Goal: Transaction & Acquisition: Subscribe to service/newsletter

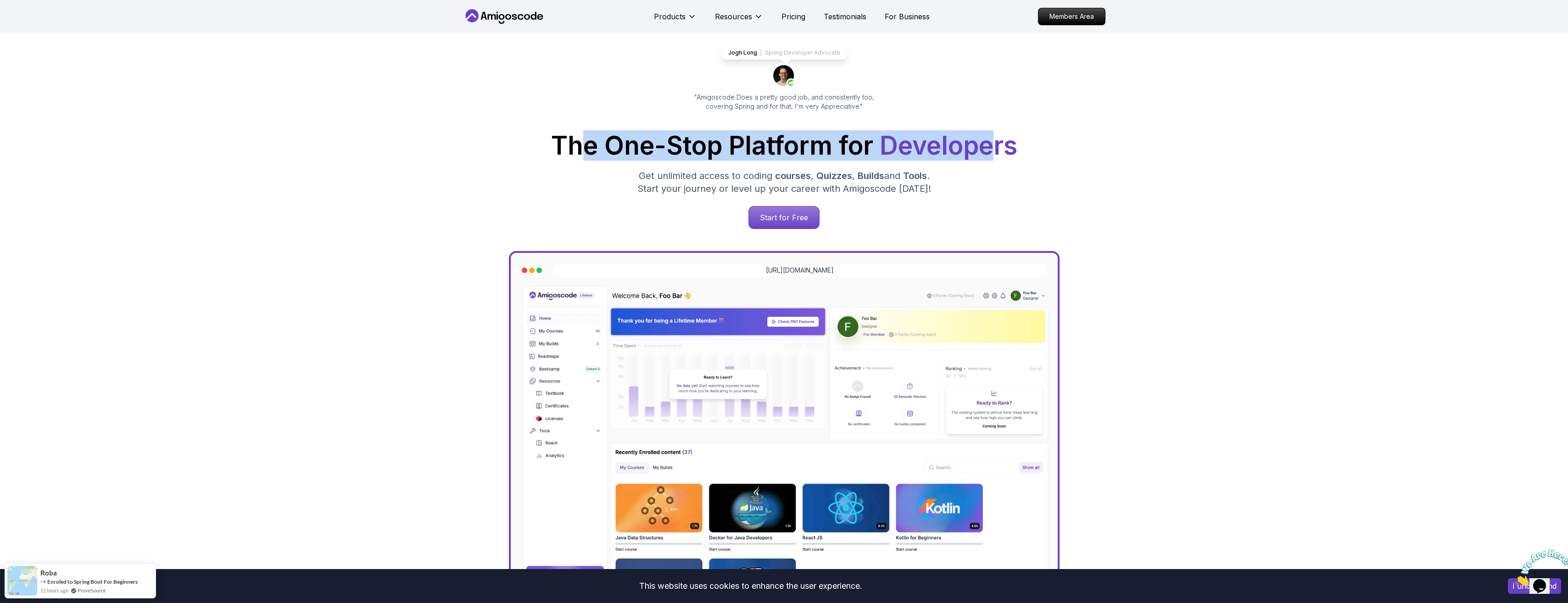
click at [991, 146] on h1 "The One-Stop Platform for Developers" at bounding box center [784, 145] width 628 height 25
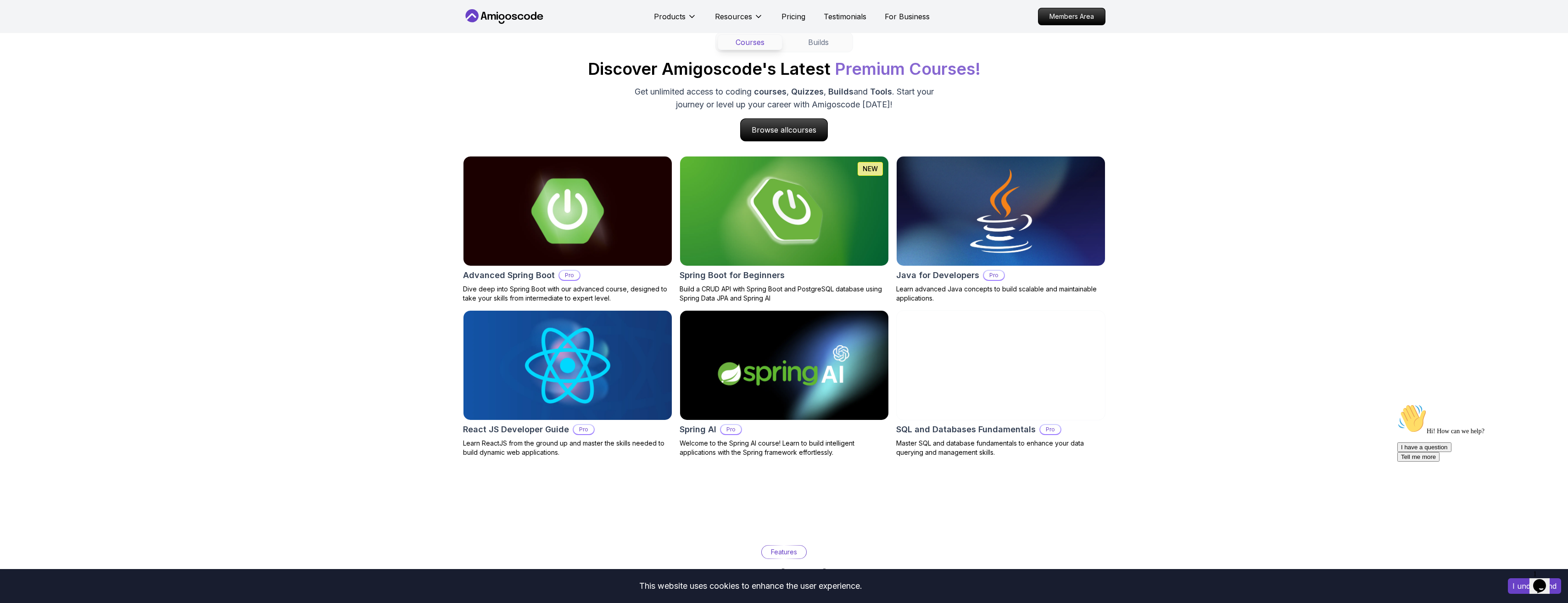
scroll to position [871, 0]
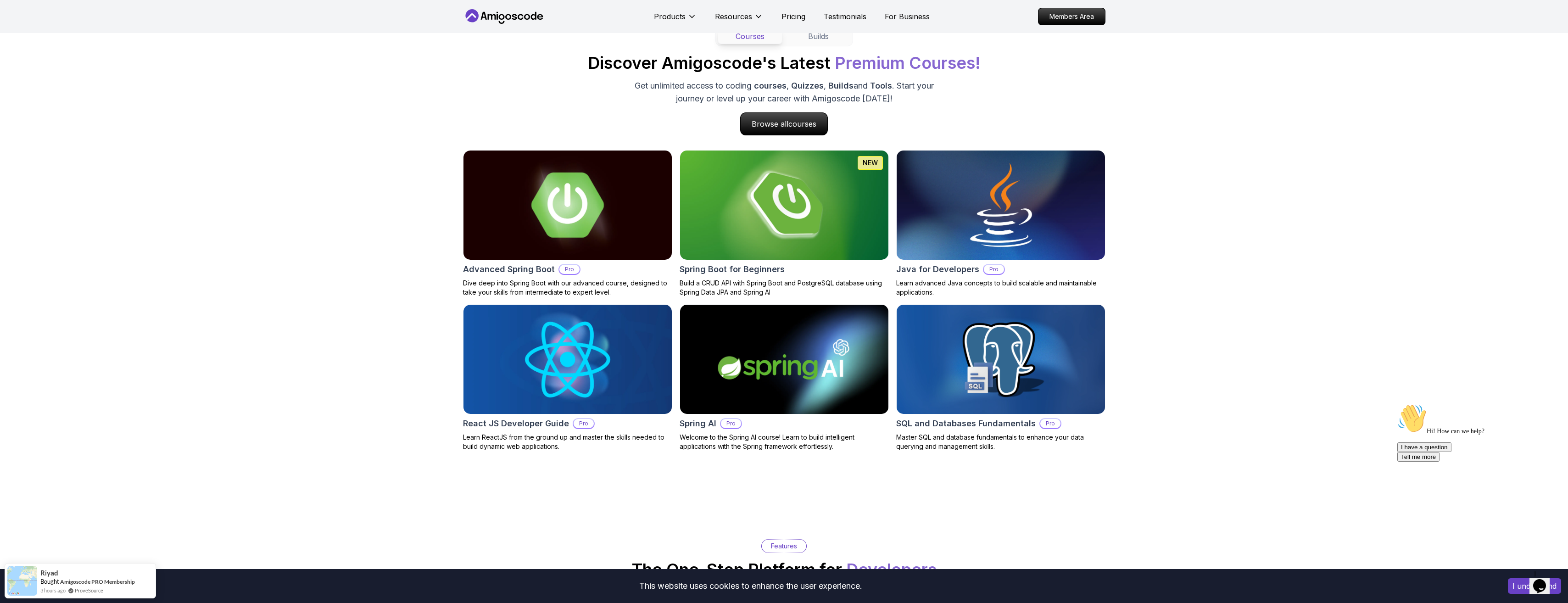
click at [608, 184] on img at bounding box center [567, 205] width 219 height 114
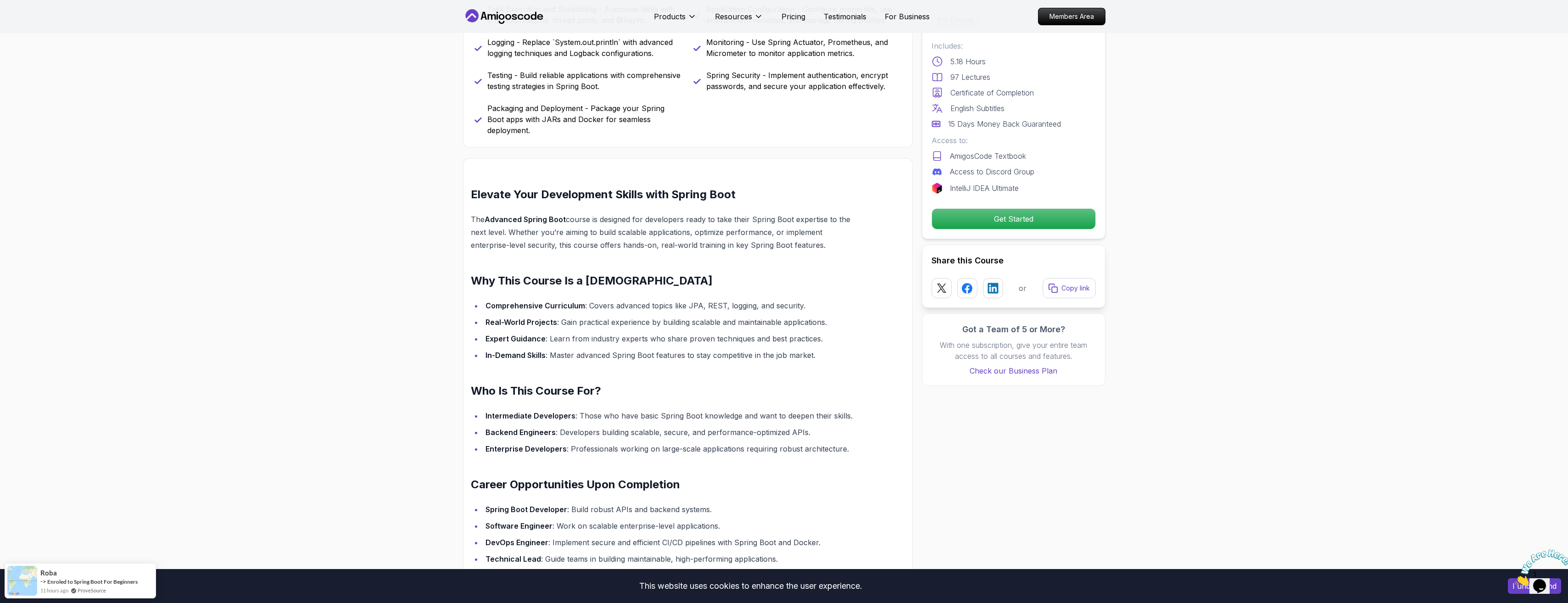
scroll to position [413, 0]
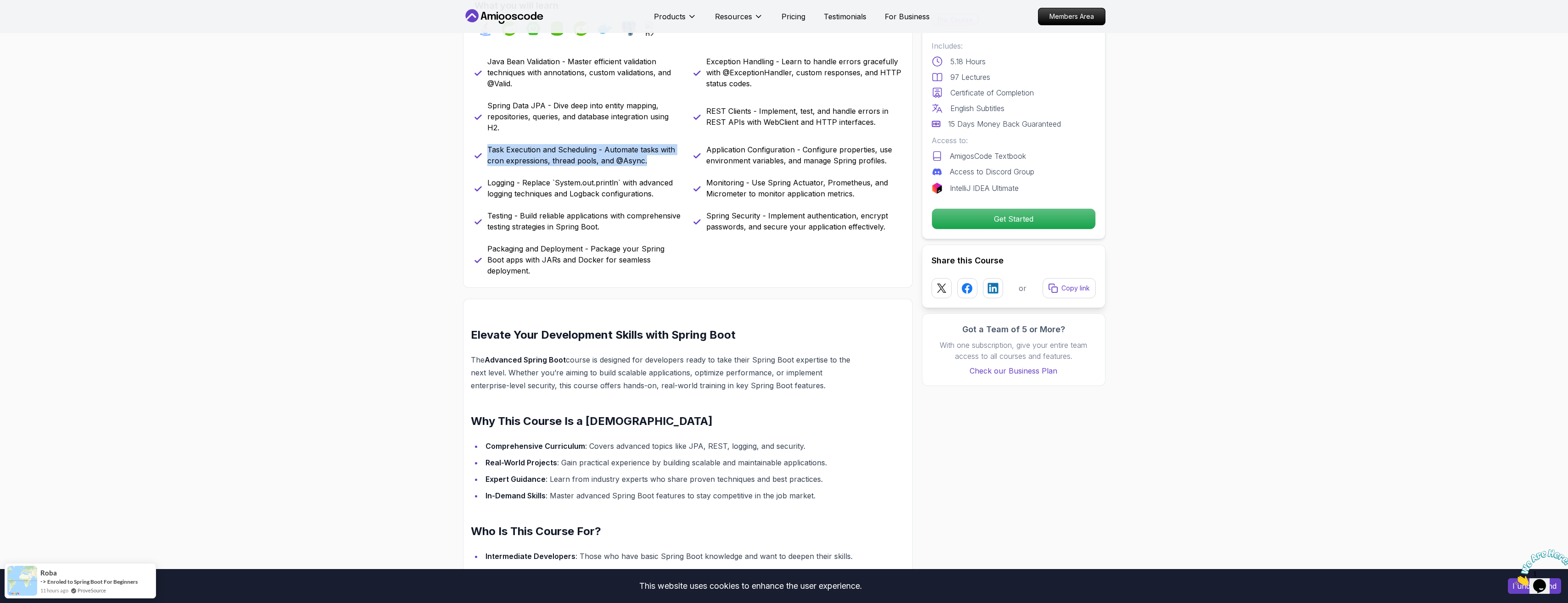
drag, startPoint x: 656, startPoint y: 166, endPoint x: 486, endPoint y: 152, distance: 170.6
click at [486, 152] on div "Task Execution and Scheduling - Automate tasks with cron expressions, thread po…" at bounding box center [579, 155] width 208 height 22
drag, startPoint x: 486, startPoint y: 152, endPoint x: 582, endPoint y: 185, distance: 101.5
click at [562, 181] on p "Logging - Replace `System.out.println` with advanced logging techniques and Log…" at bounding box center [585, 188] width 195 height 22
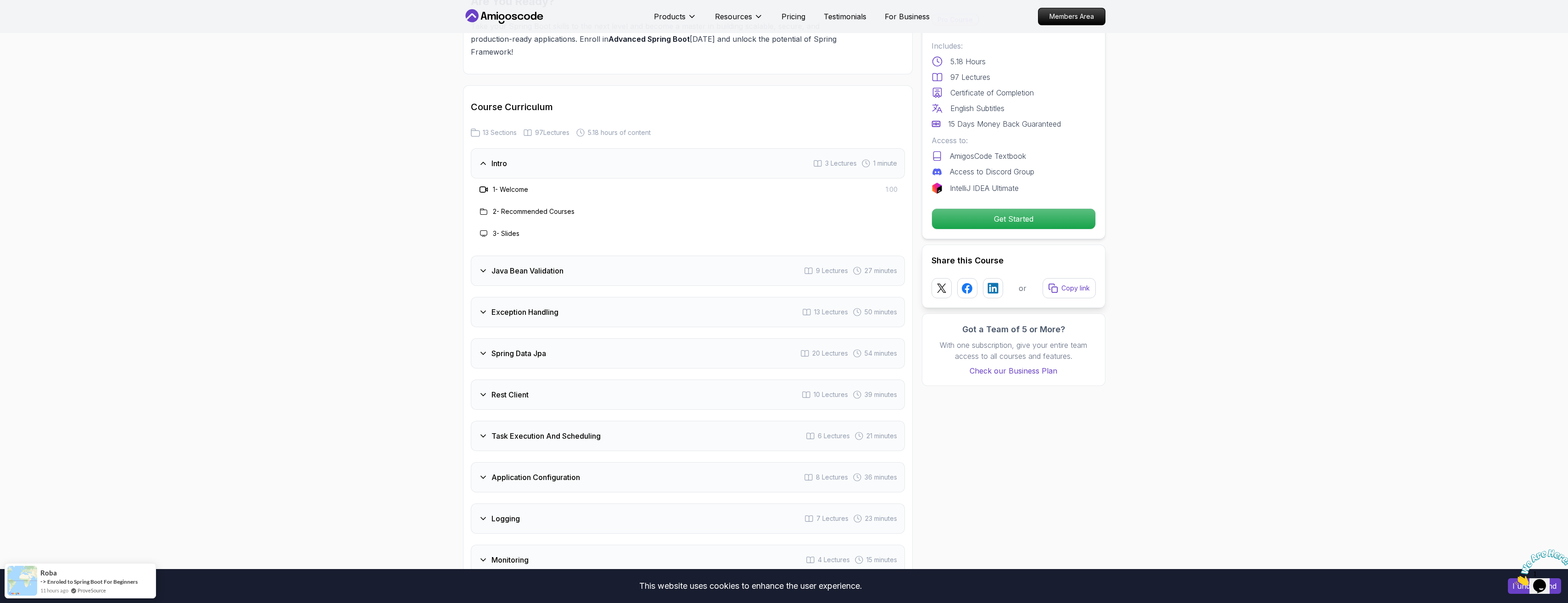
scroll to position [1147, 0]
click at [547, 306] on h3 "Exception Handling" at bounding box center [525, 312] width 67 height 11
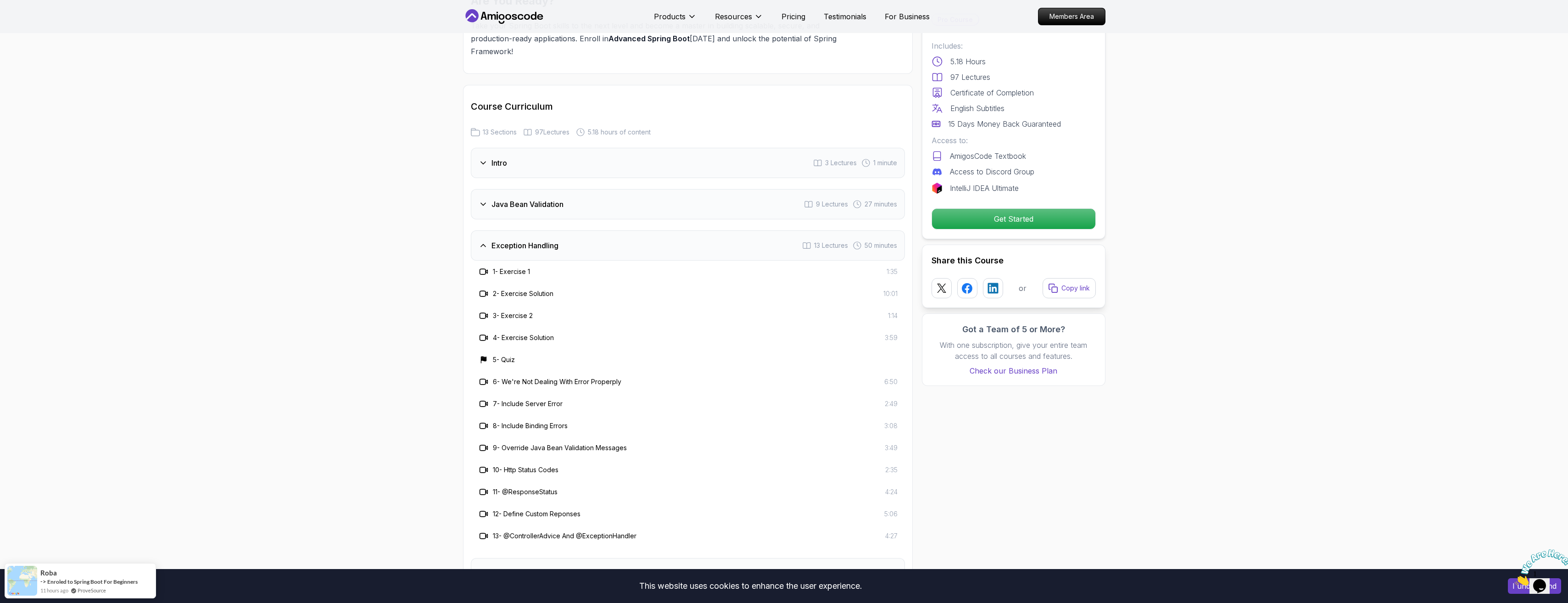
click at [544, 240] on h3 "Exception Handling" at bounding box center [525, 245] width 67 height 11
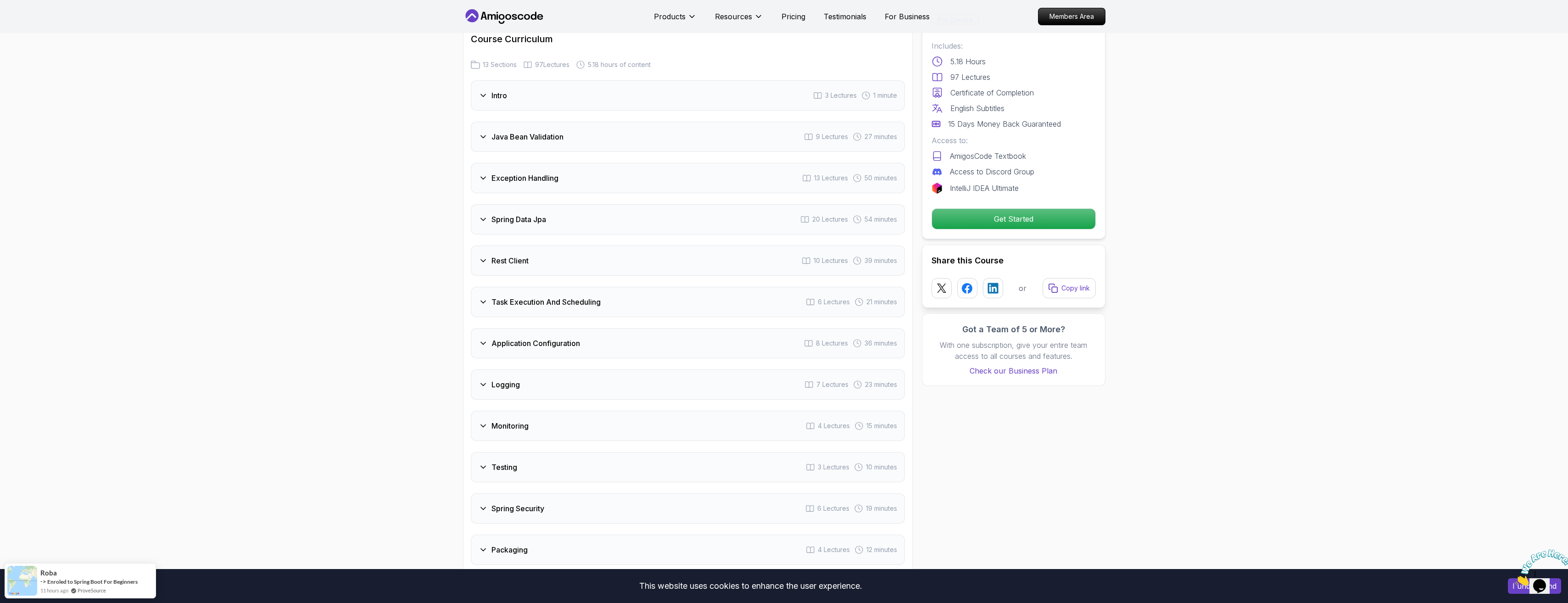
scroll to position [1284, 0]
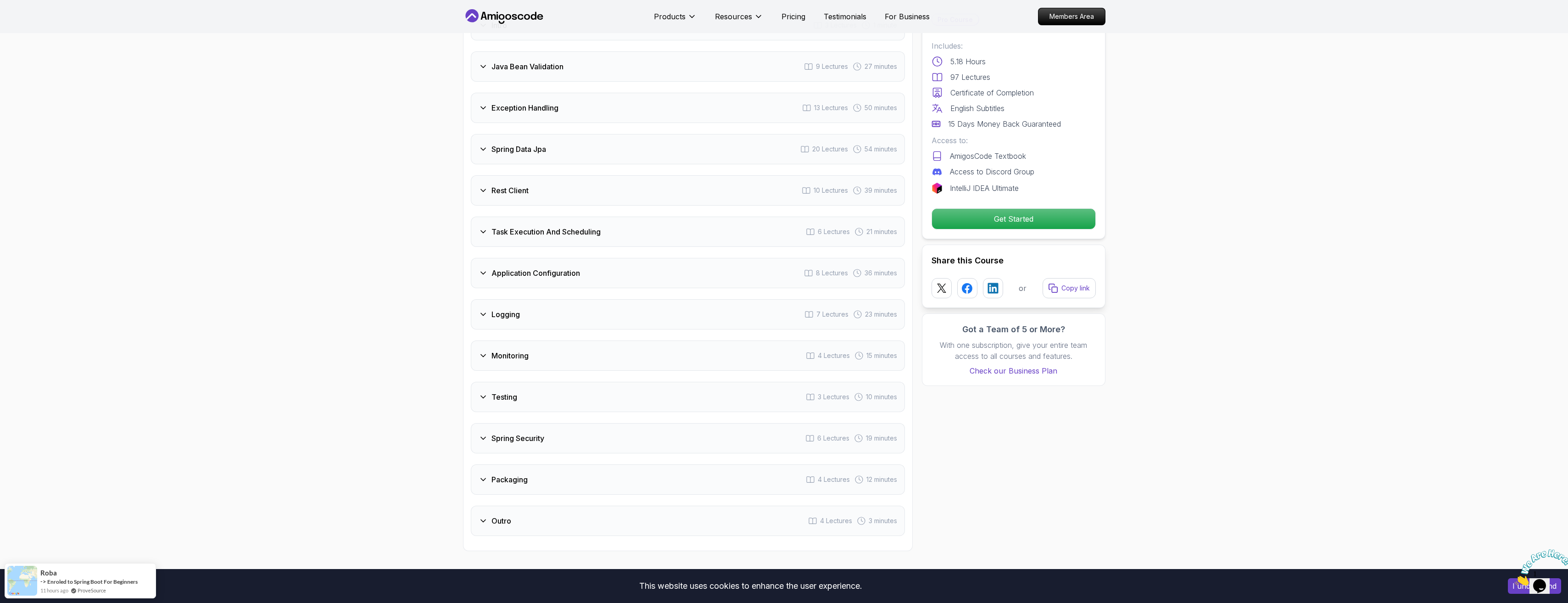
click at [549, 217] on div "Task Execution And Scheduling 6 Lectures 21 minutes" at bounding box center [687, 232] width 434 height 30
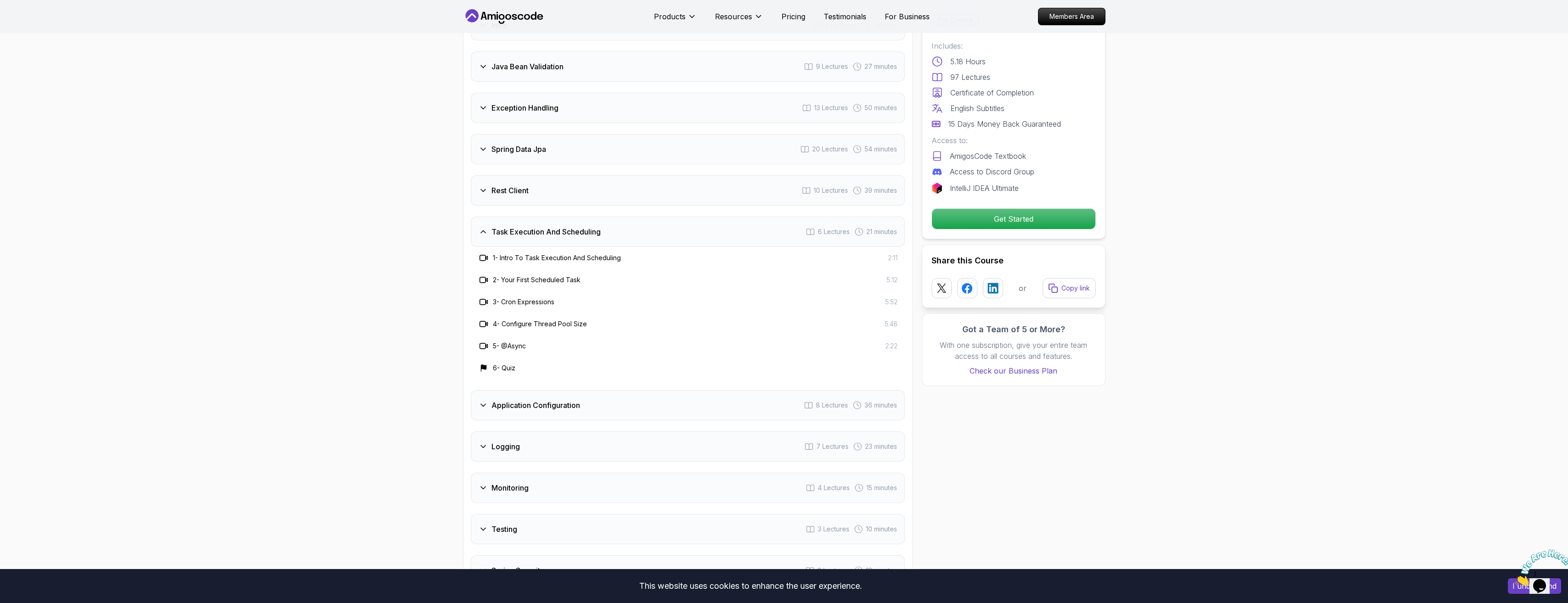
click at [549, 217] on div "Task Execution And Scheduling 6 Lectures 21 minutes" at bounding box center [687, 232] width 434 height 30
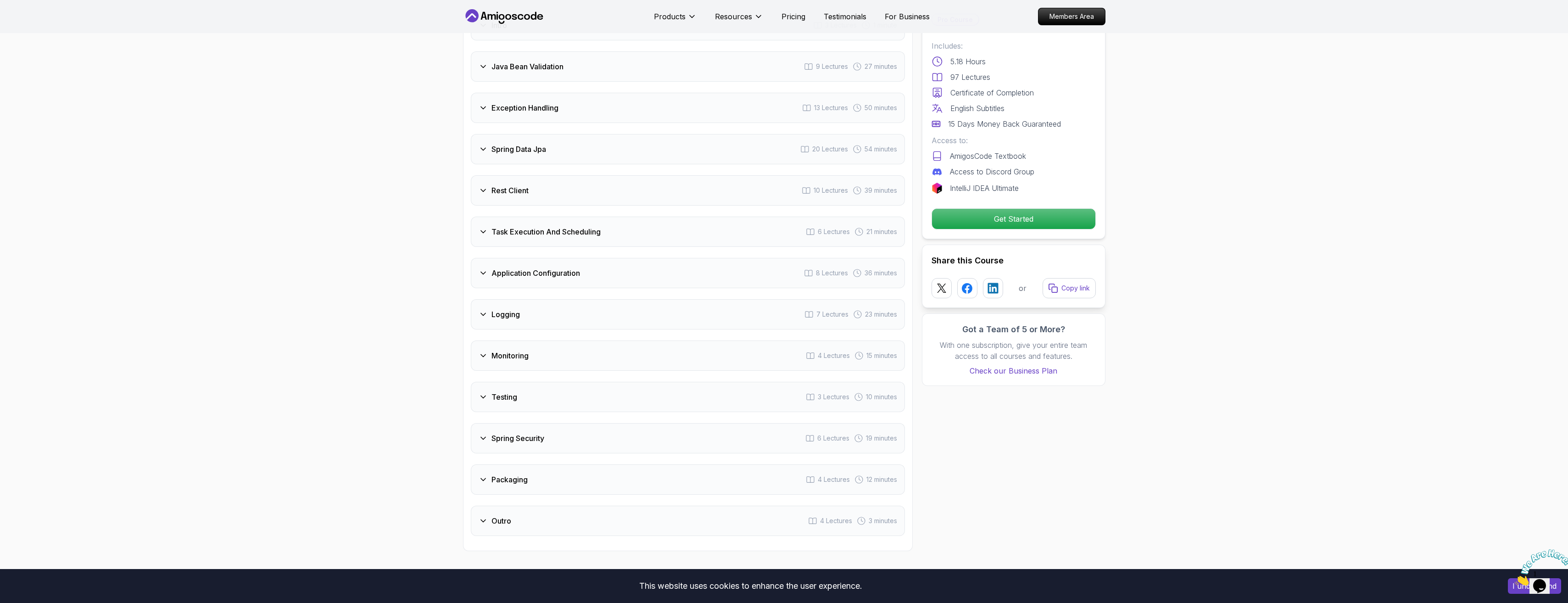
click at [547, 268] on h3 "Application Configuration" at bounding box center [535, 273] width 88 height 11
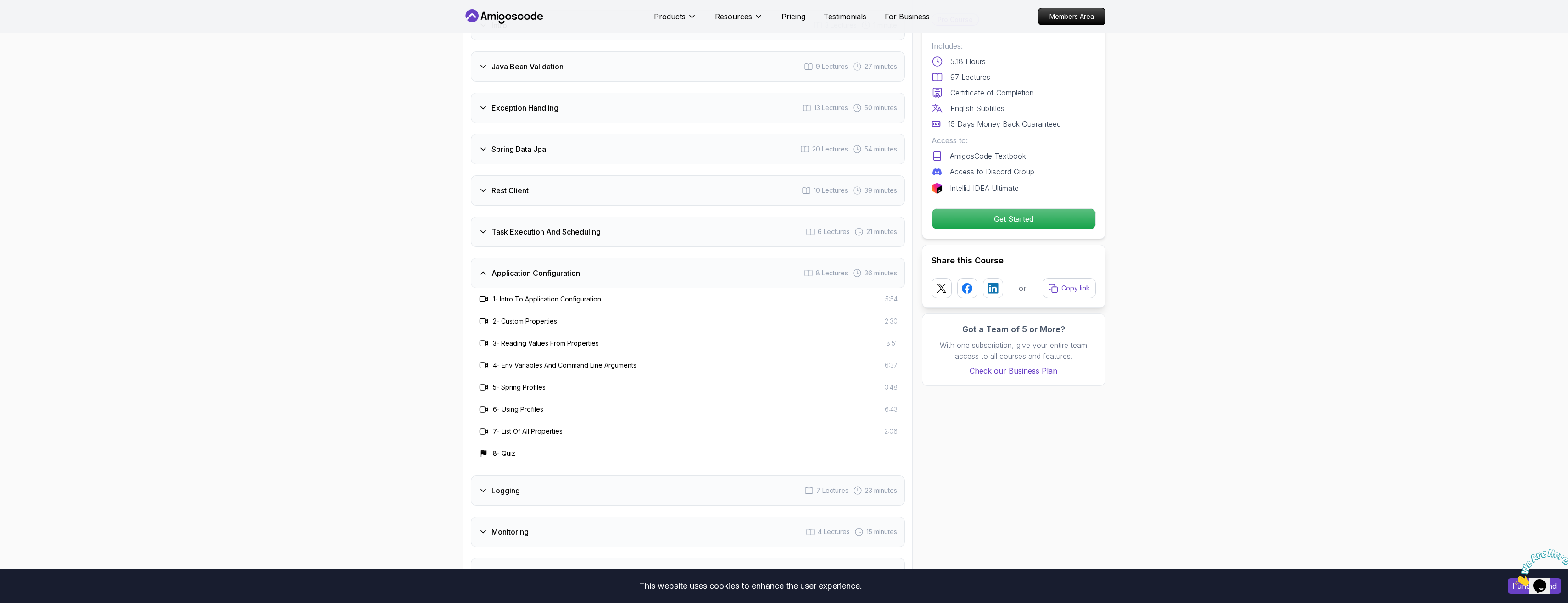
click at [547, 268] on h3 "Application Configuration" at bounding box center [535, 273] width 88 height 11
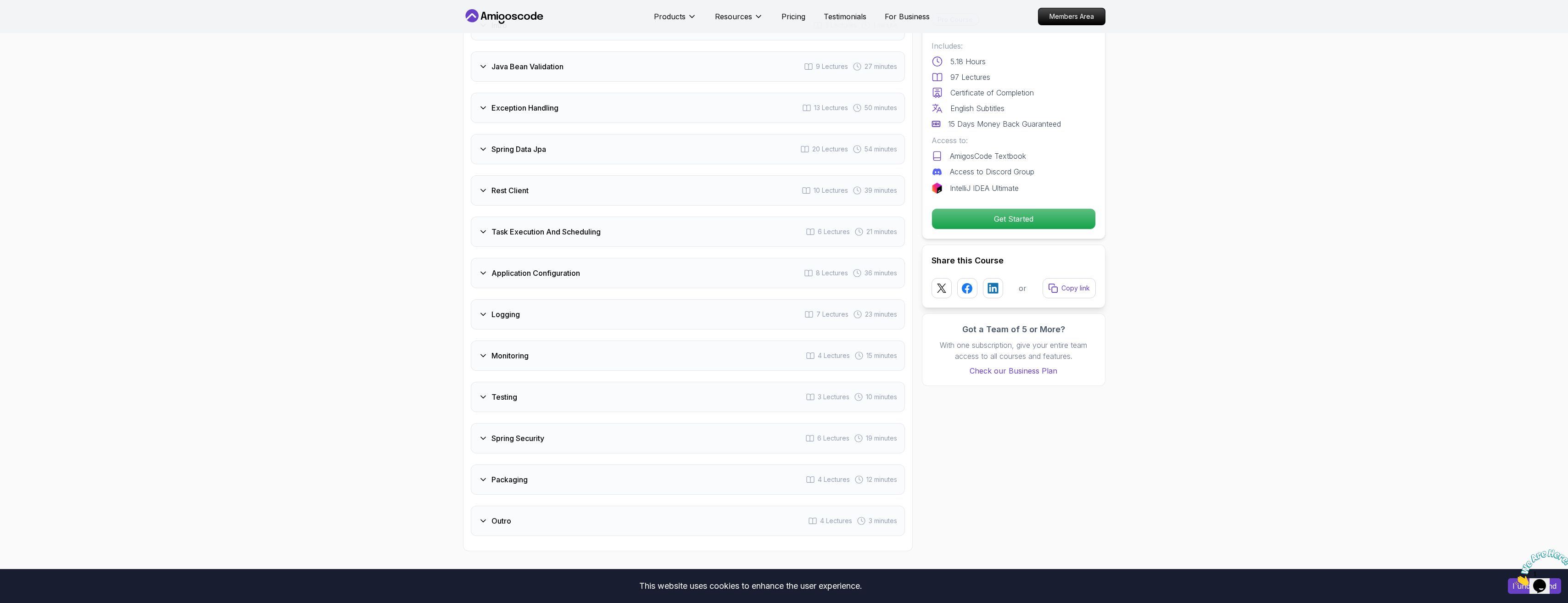
click at [549, 299] on div "Logging 7 Lectures 23 minutes" at bounding box center [687, 315] width 434 height 30
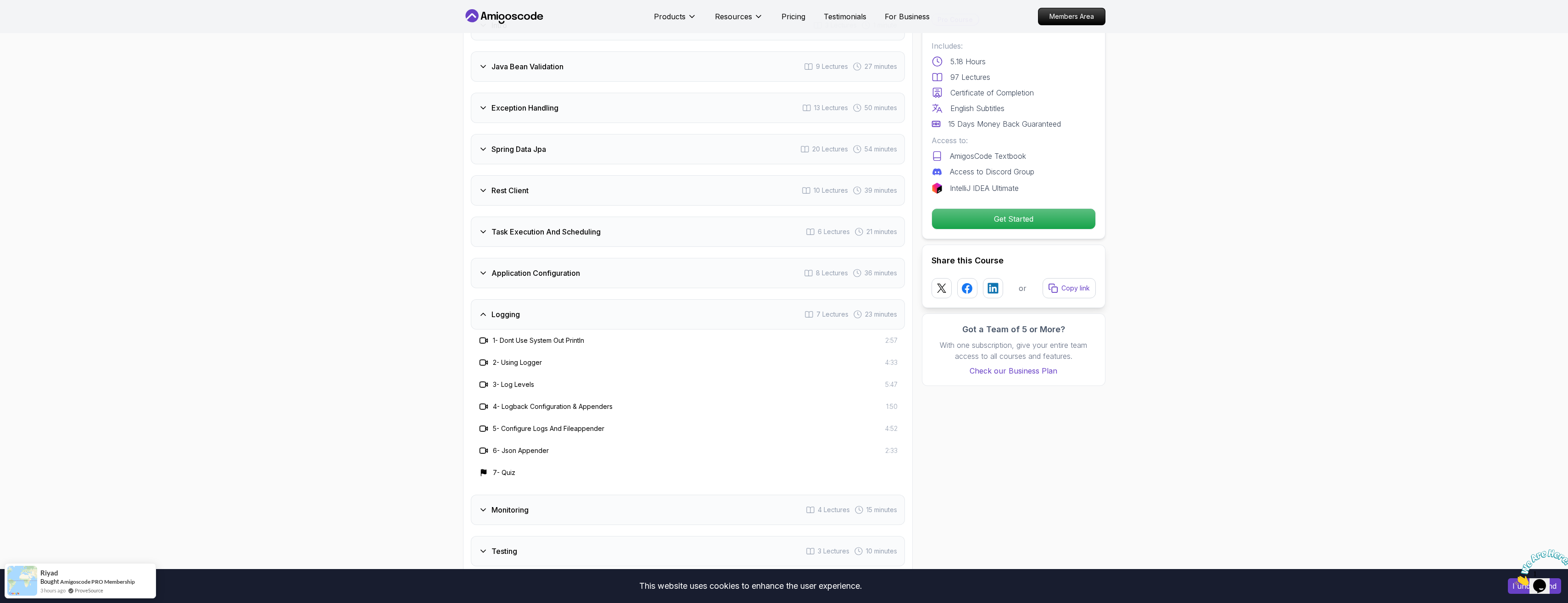
click at [549, 299] on div "Logging 7 Lectures 23 minutes" at bounding box center [687, 315] width 434 height 30
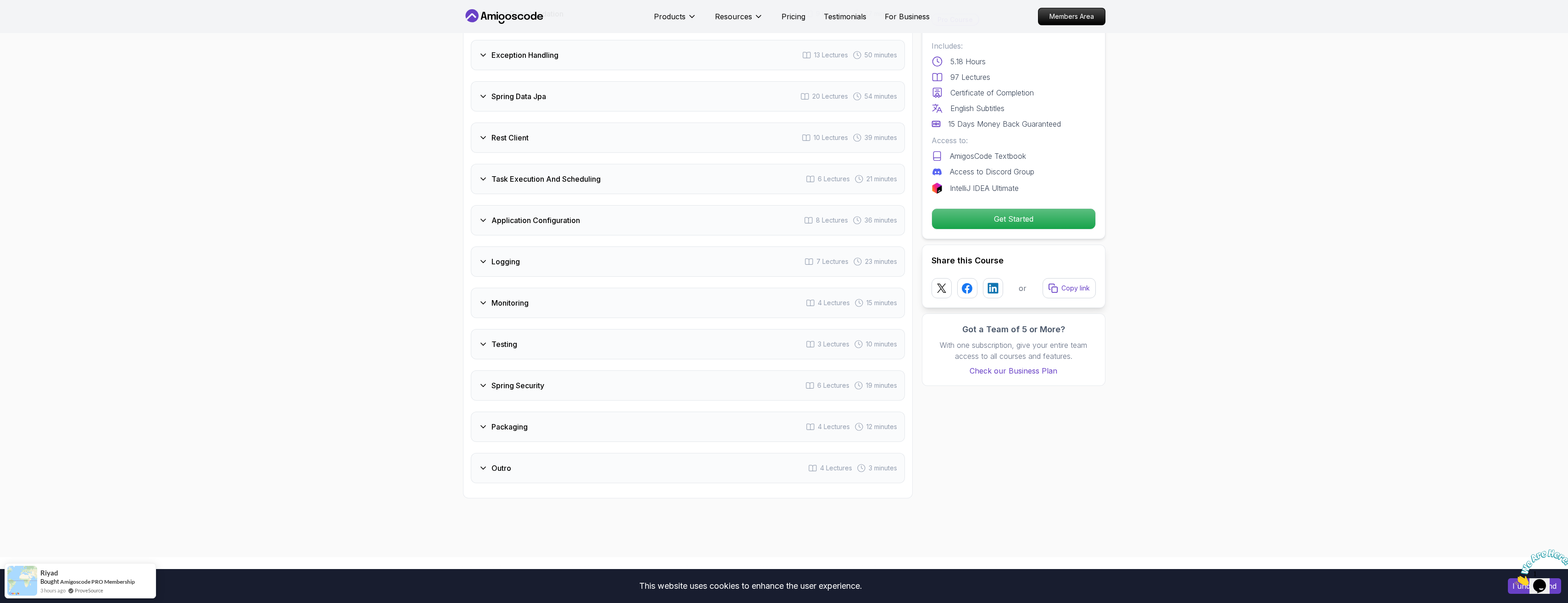
scroll to position [1376, 0]
click at [550, 249] on div "Monitoring 4 Lectures 15 minutes" at bounding box center [687, 264] width 434 height 30
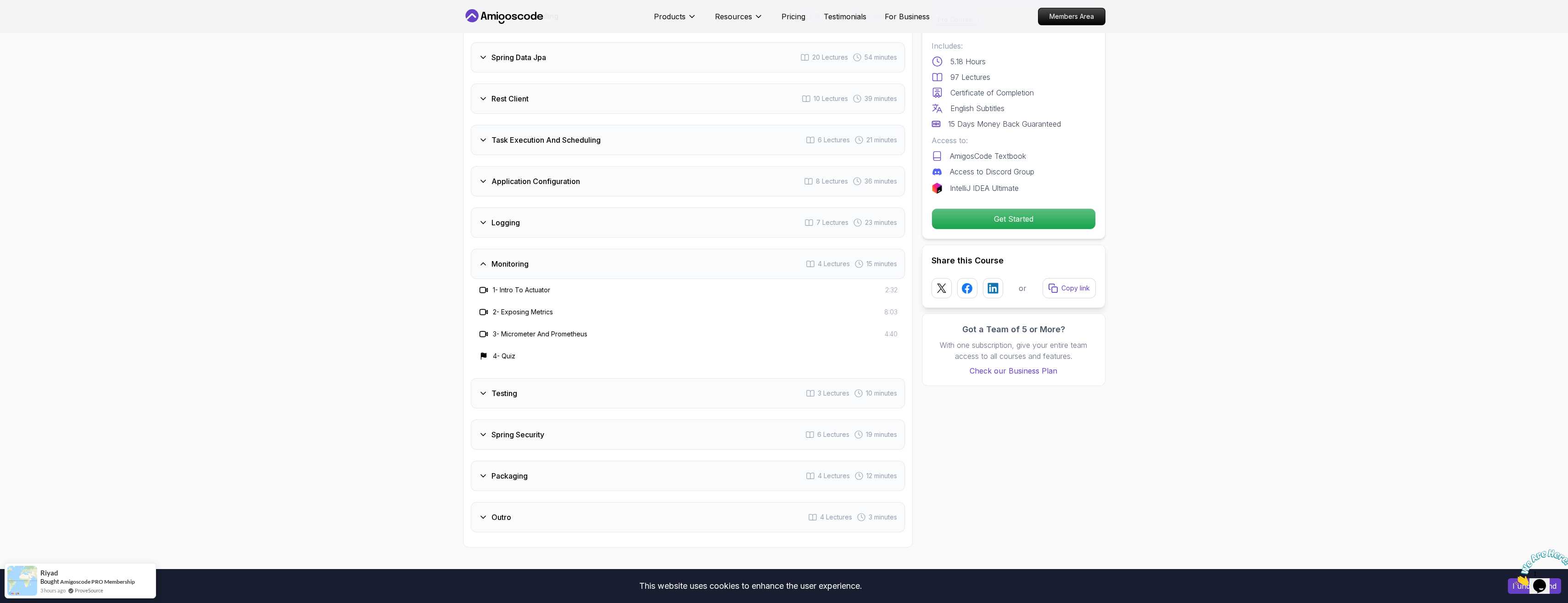
click at [550, 249] on div "Monitoring 4 Lectures 15 minutes" at bounding box center [687, 264] width 434 height 30
click at [549, 290] on div "Testing 3 Lectures 10 minutes" at bounding box center [687, 305] width 434 height 30
click at [547, 331] on div "Spring Security 6 Lectures 19 minutes" at bounding box center [687, 346] width 434 height 30
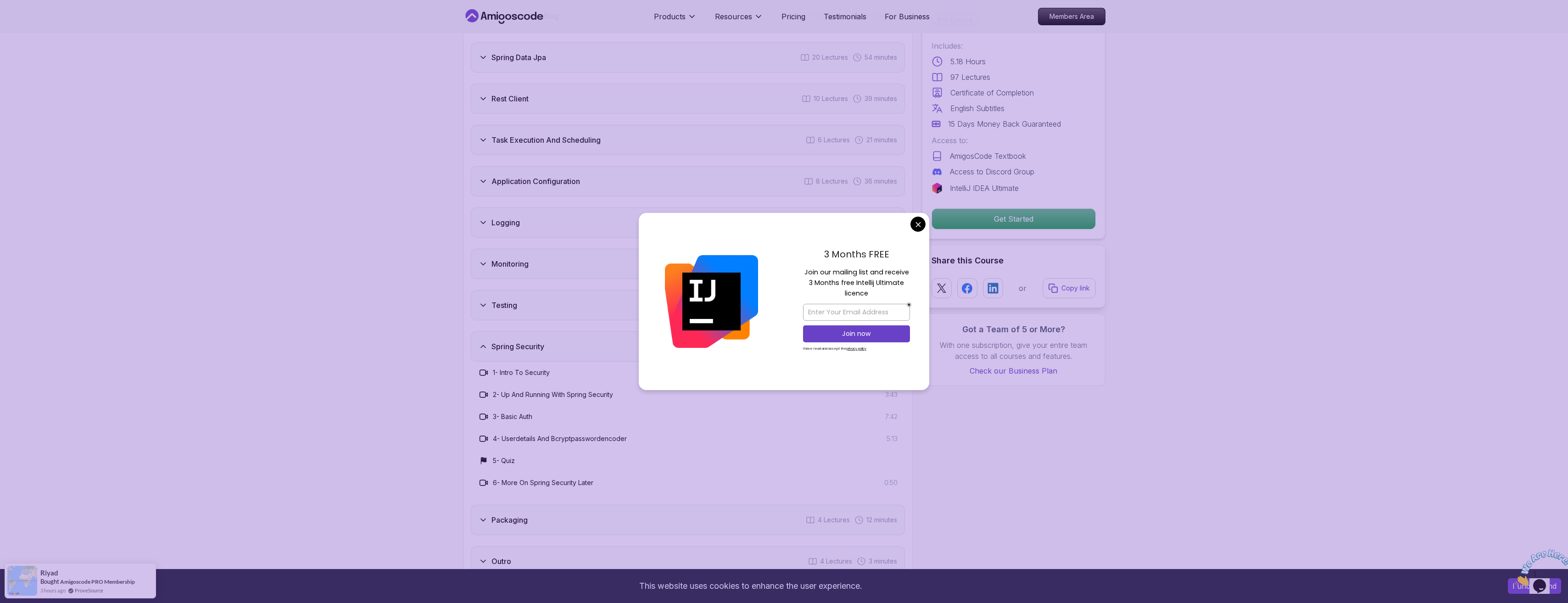
click at [547, 331] on div "Spring Security 6 Lectures 19 minutes" at bounding box center [687, 346] width 434 height 30
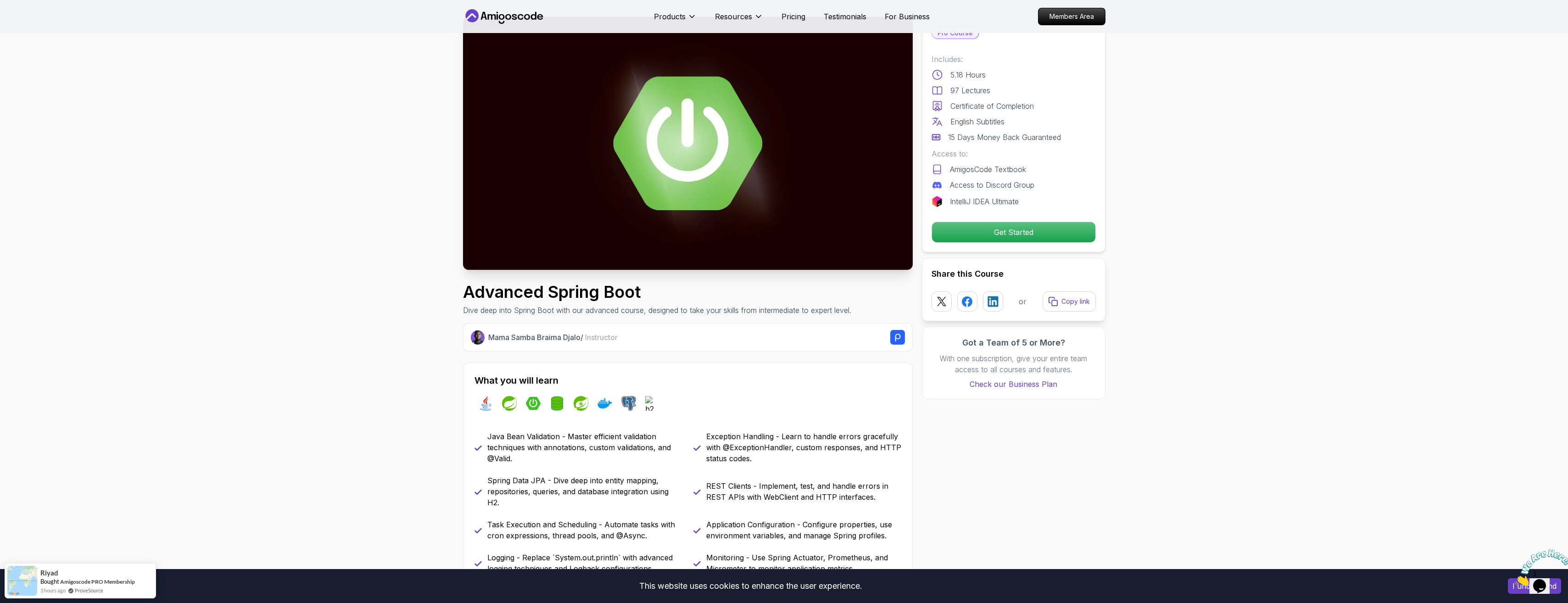
scroll to position [0, 0]
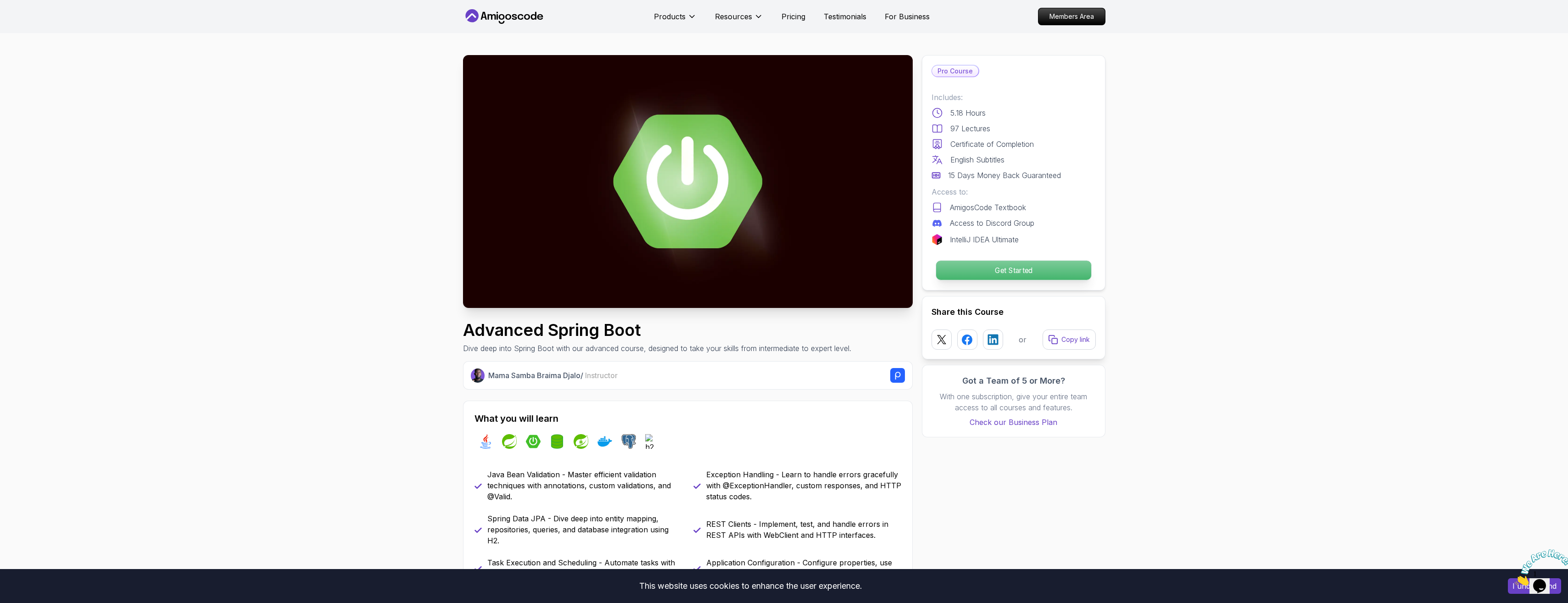
click at [992, 275] on p "Get Started" at bounding box center [1013, 270] width 155 height 19
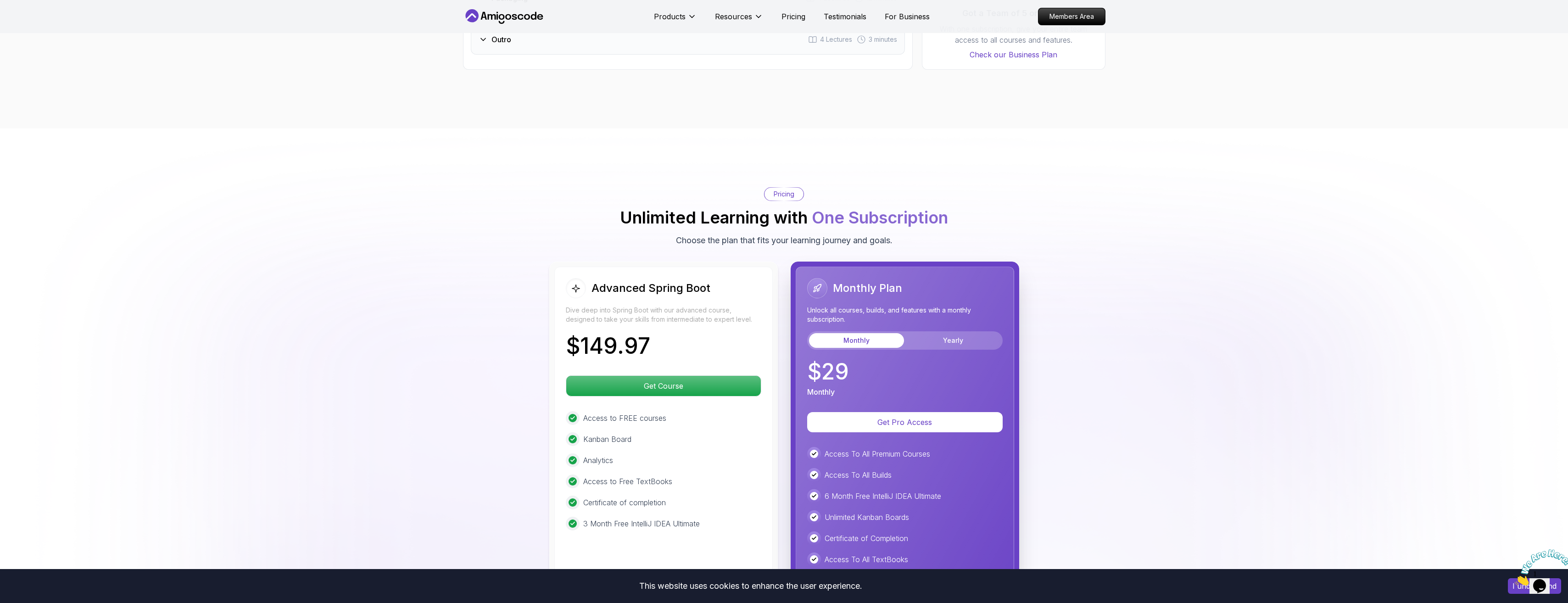
scroll to position [1870, 0]
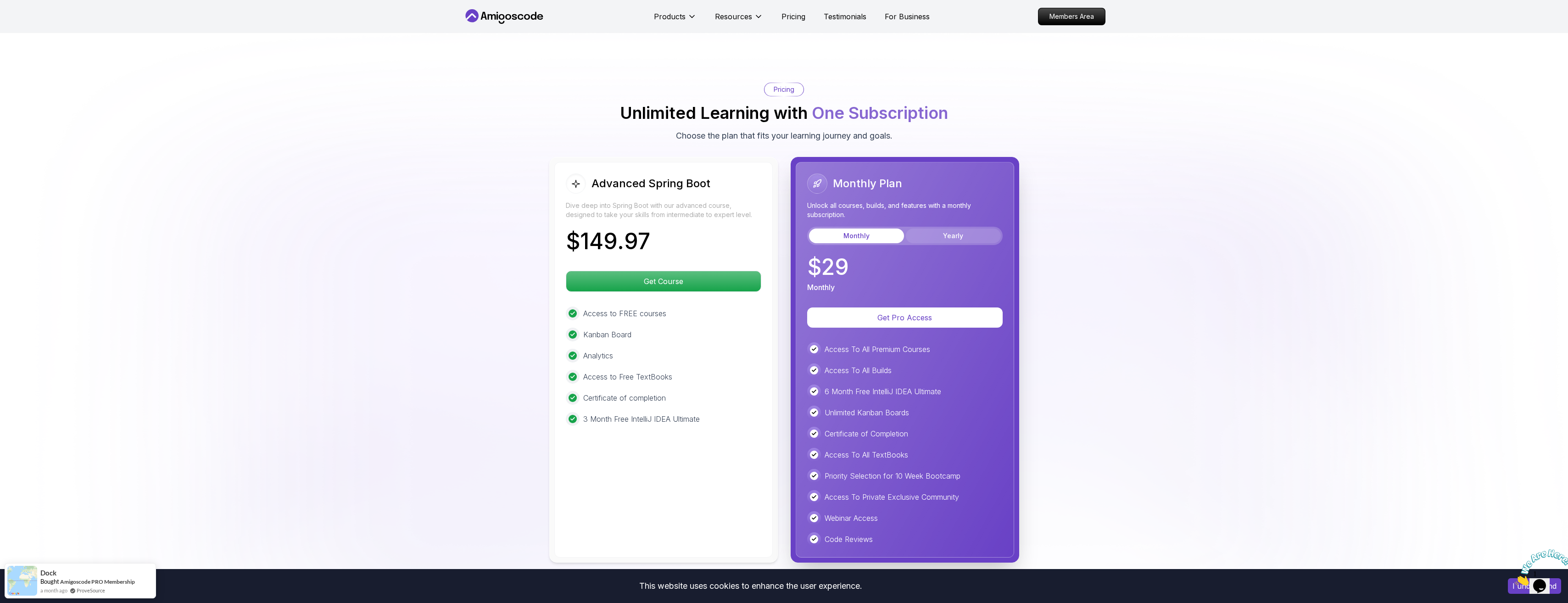
click at [949, 228] on button "Yearly" at bounding box center [953, 235] width 95 height 15
click at [869, 228] on button "Monthly" at bounding box center [856, 235] width 95 height 15
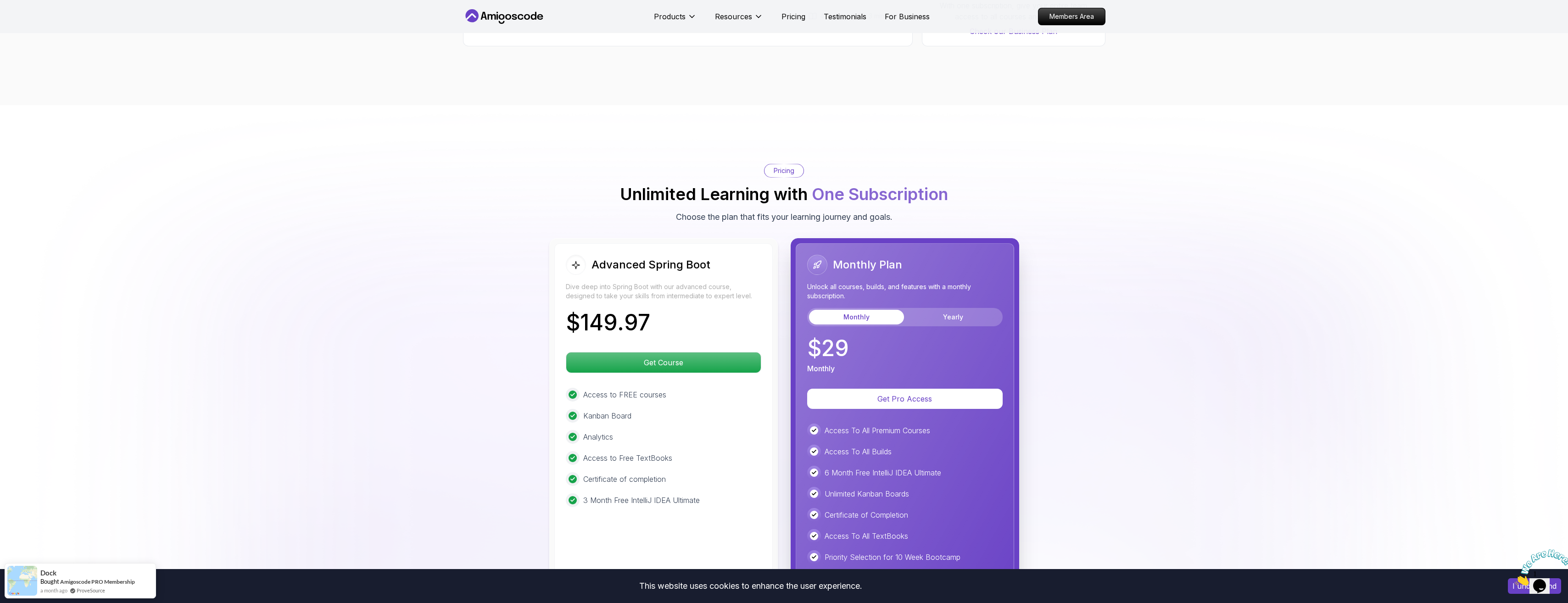
scroll to position [1824, 0]
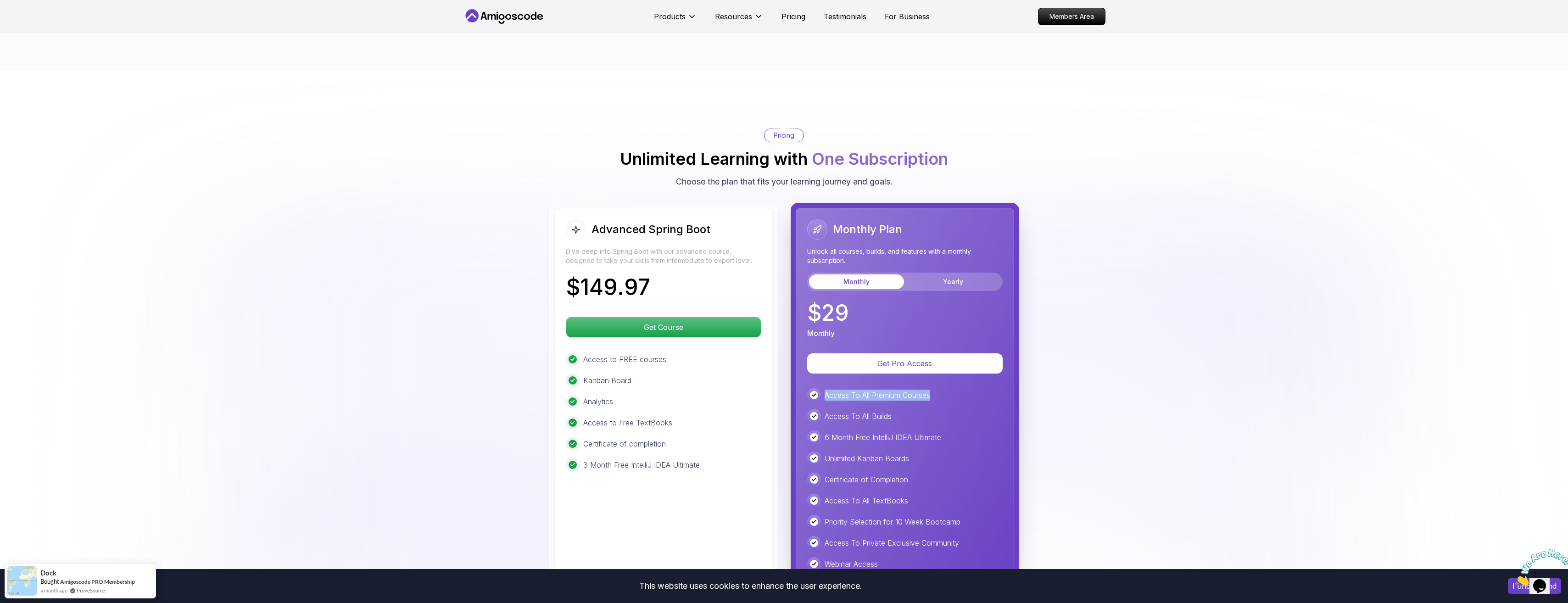
drag, startPoint x: 816, startPoint y: 375, endPoint x: 932, endPoint y: 375, distance: 116.0
click at [932, 388] on div "Access To All Premium Courses" at bounding box center [905, 395] width 195 height 14
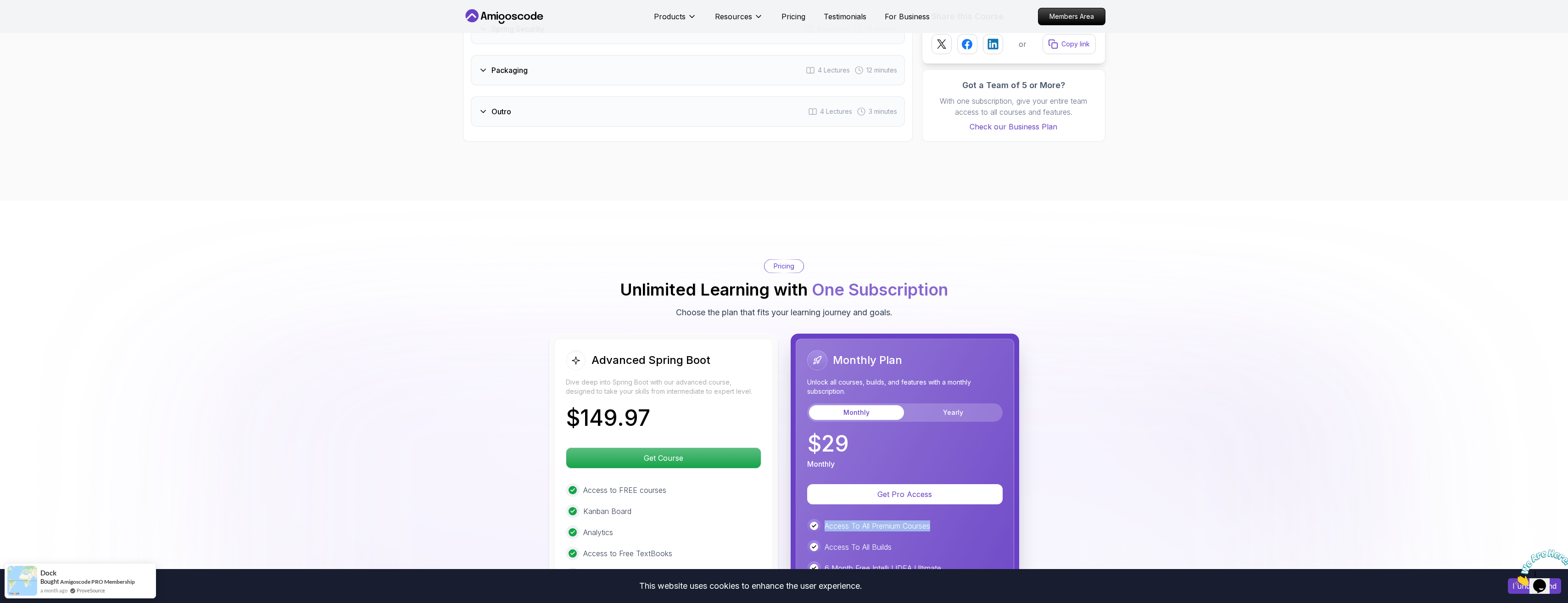
scroll to position [1549, 0]
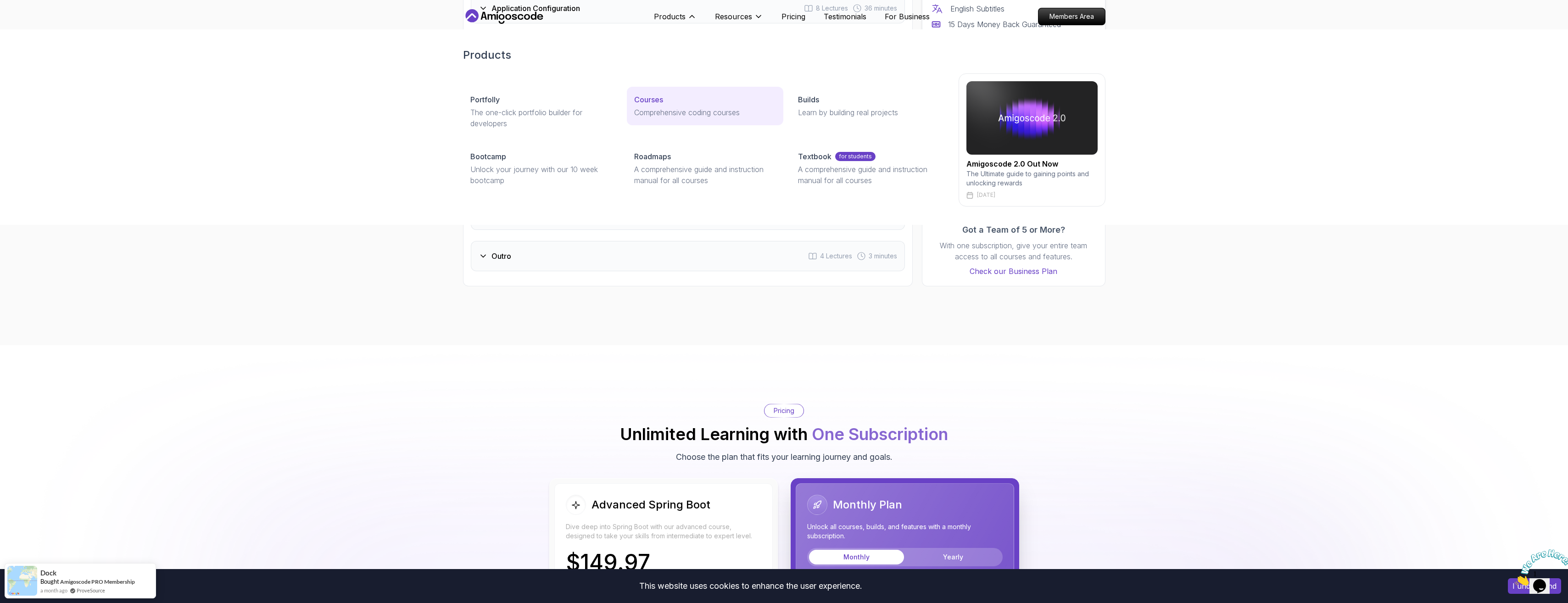
click at [656, 108] on p "Comprehensive coding courses" at bounding box center [705, 113] width 142 height 11
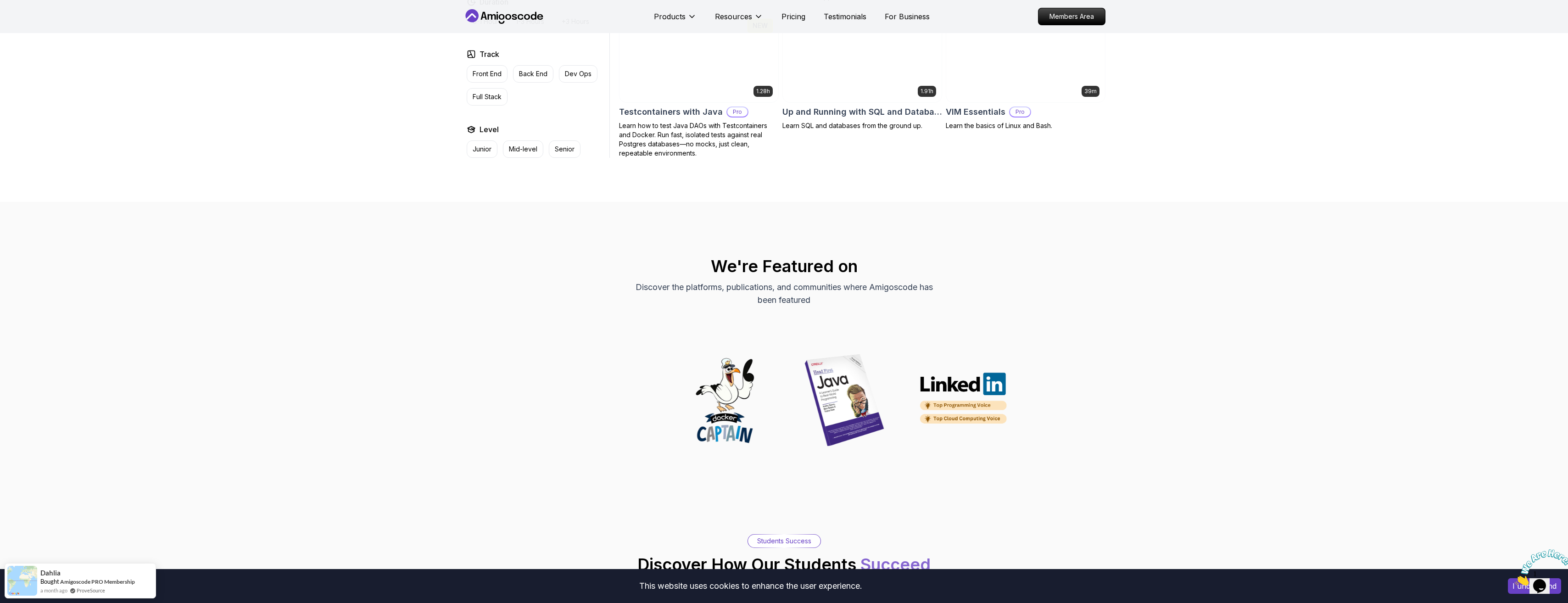
scroll to position [2523, 0]
